Goal: Navigation & Orientation: Find specific page/section

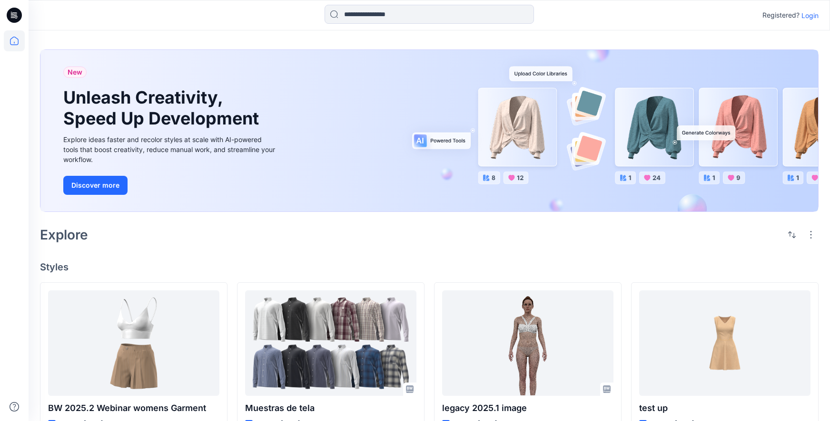
scroll to position [187, 0]
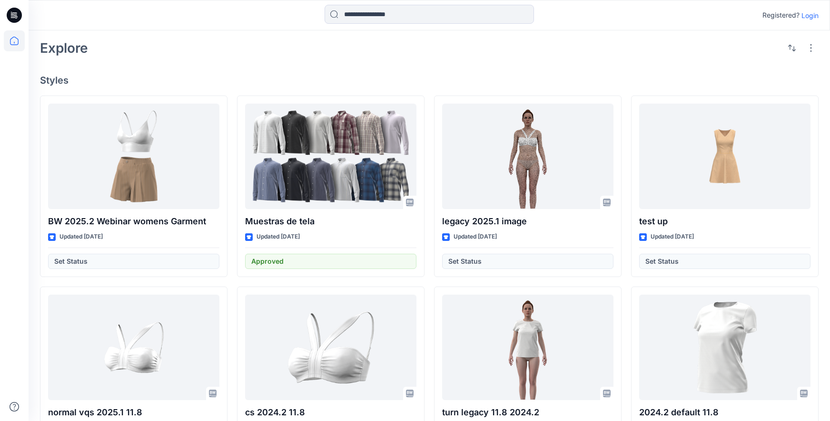
click at [805, 18] on p "Login" at bounding box center [809, 15] width 17 height 10
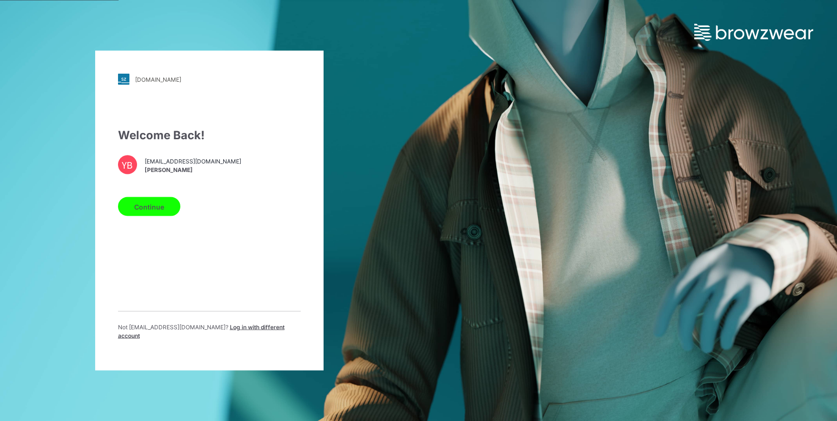
click at [161, 213] on button "Continue" at bounding box center [149, 206] width 62 height 19
click at [157, 213] on button "Continue" at bounding box center [149, 206] width 62 height 19
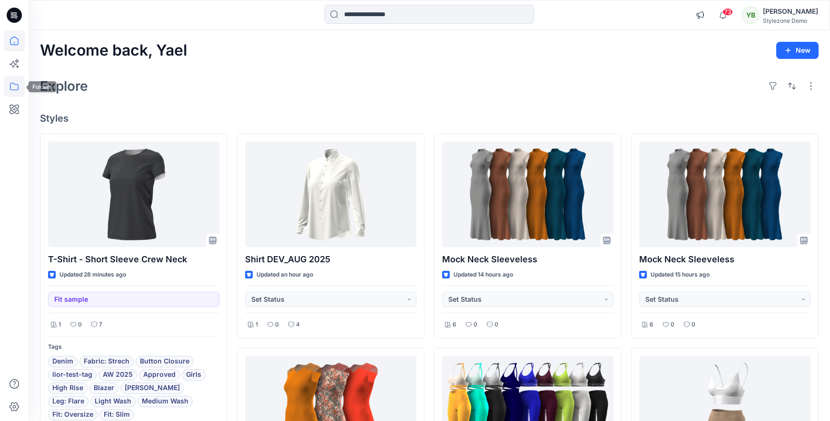
click at [16, 92] on icon at bounding box center [14, 86] width 21 height 21
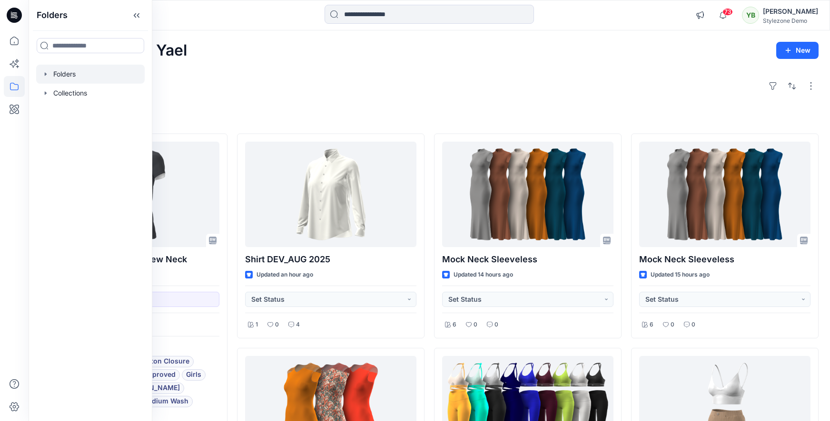
click at [65, 75] on div at bounding box center [90, 74] width 108 height 19
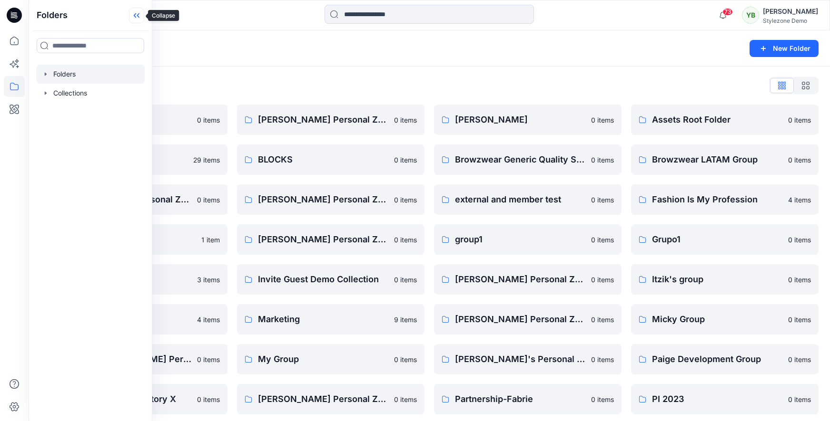
click at [132, 19] on icon at bounding box center [136, 16] width 15 height 16
